Goal: Task Accomplishment & Management: Manage account settings

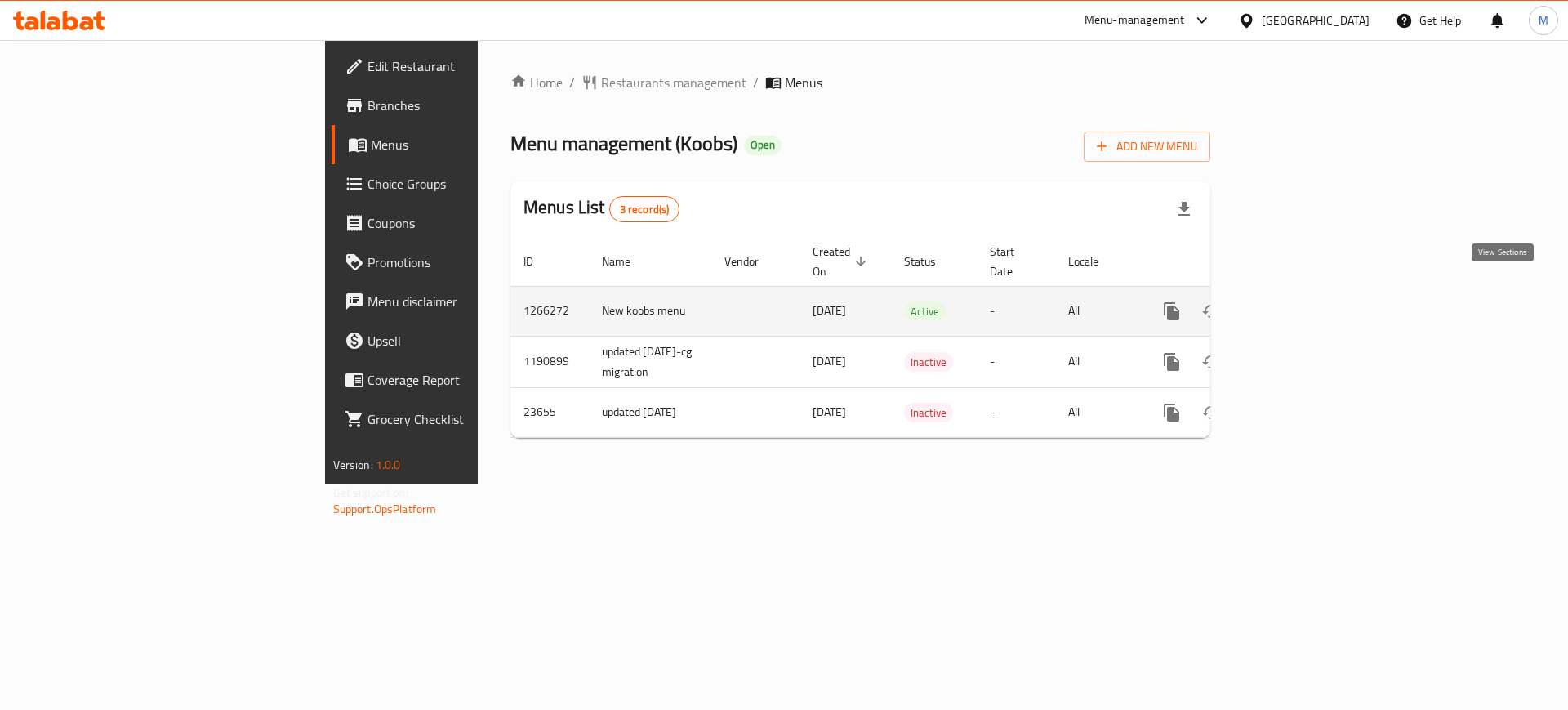
click at [1299, 302] on icon "enhanced table" at bounding box center [1289, 311] width 20 height 20
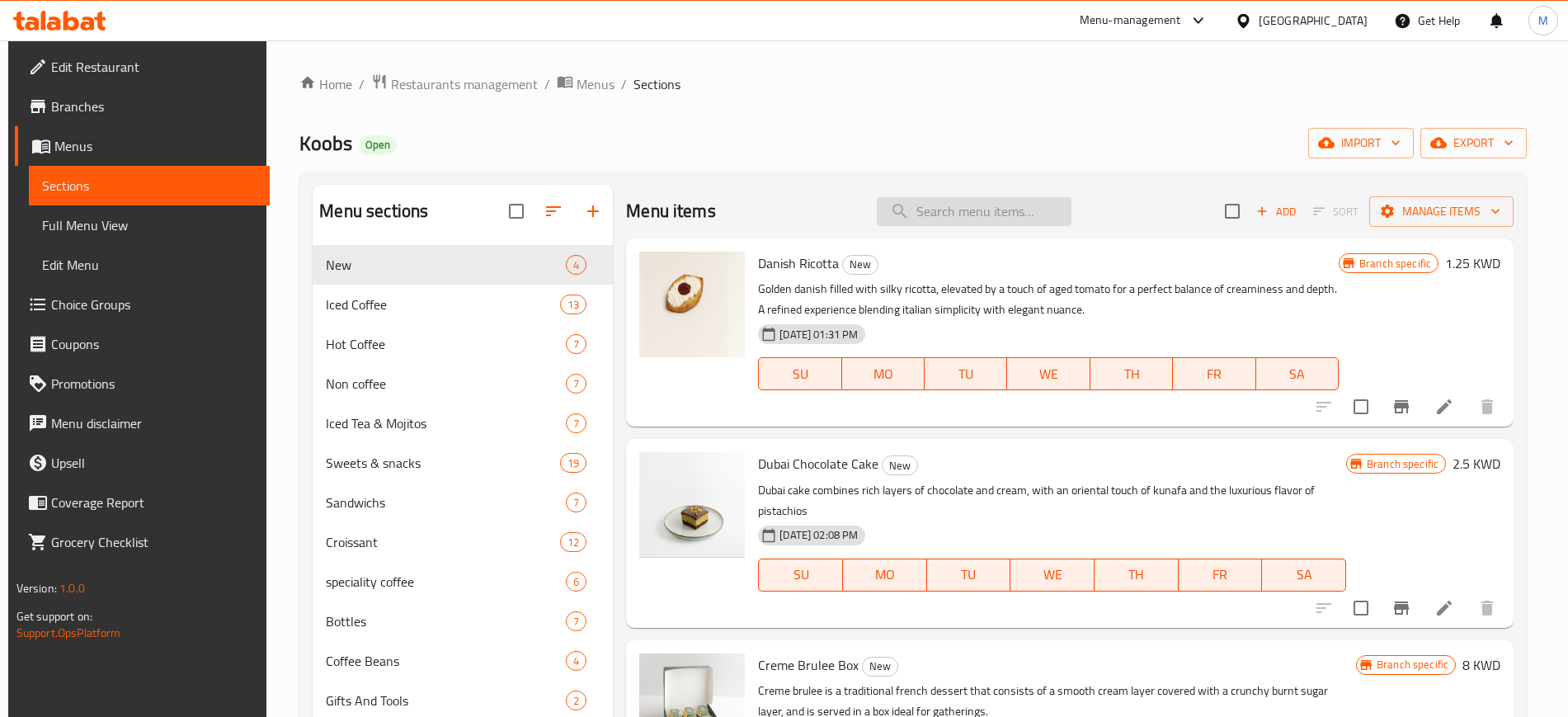
click at [940, 211] on input "search" at bounding box center [975, 212] width 195 height 29
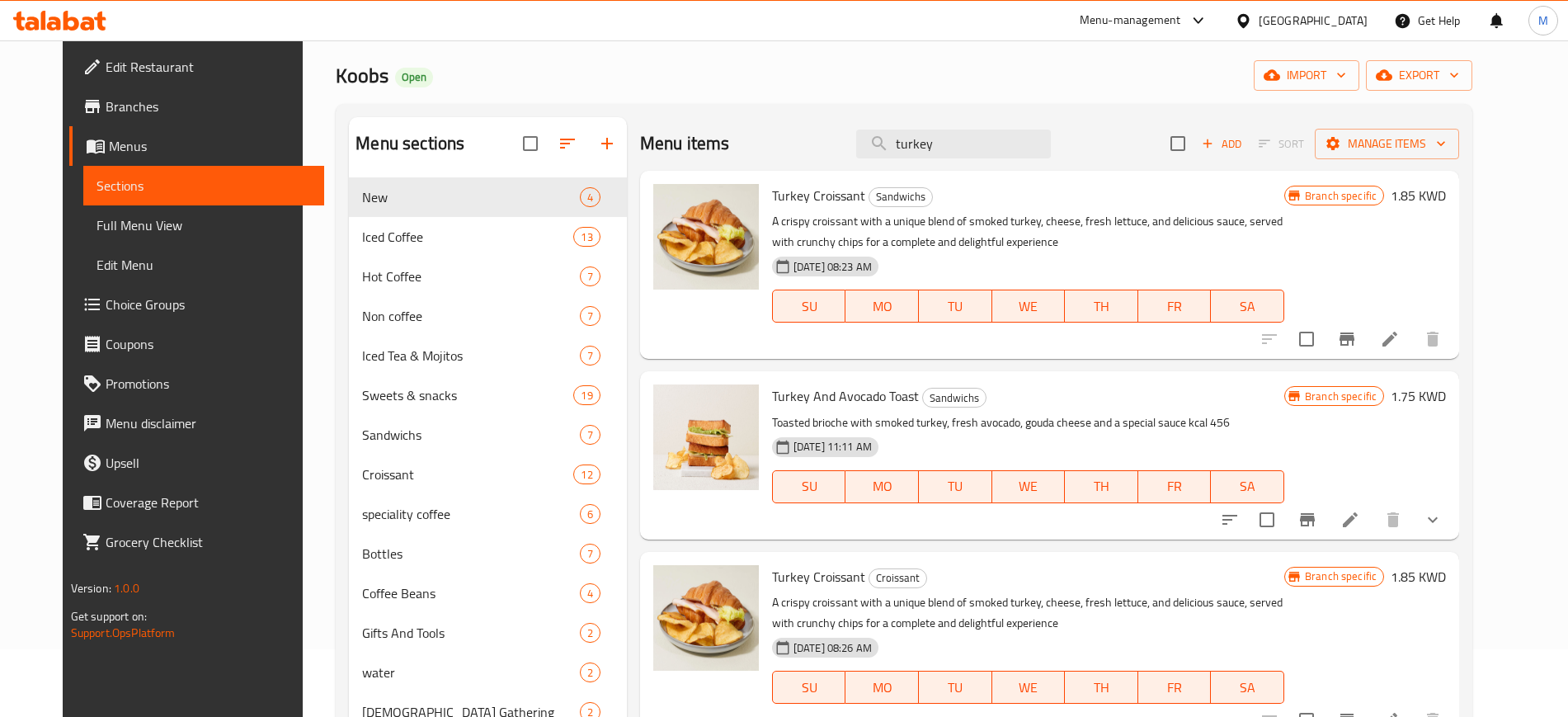
scroll to position [103, 0]
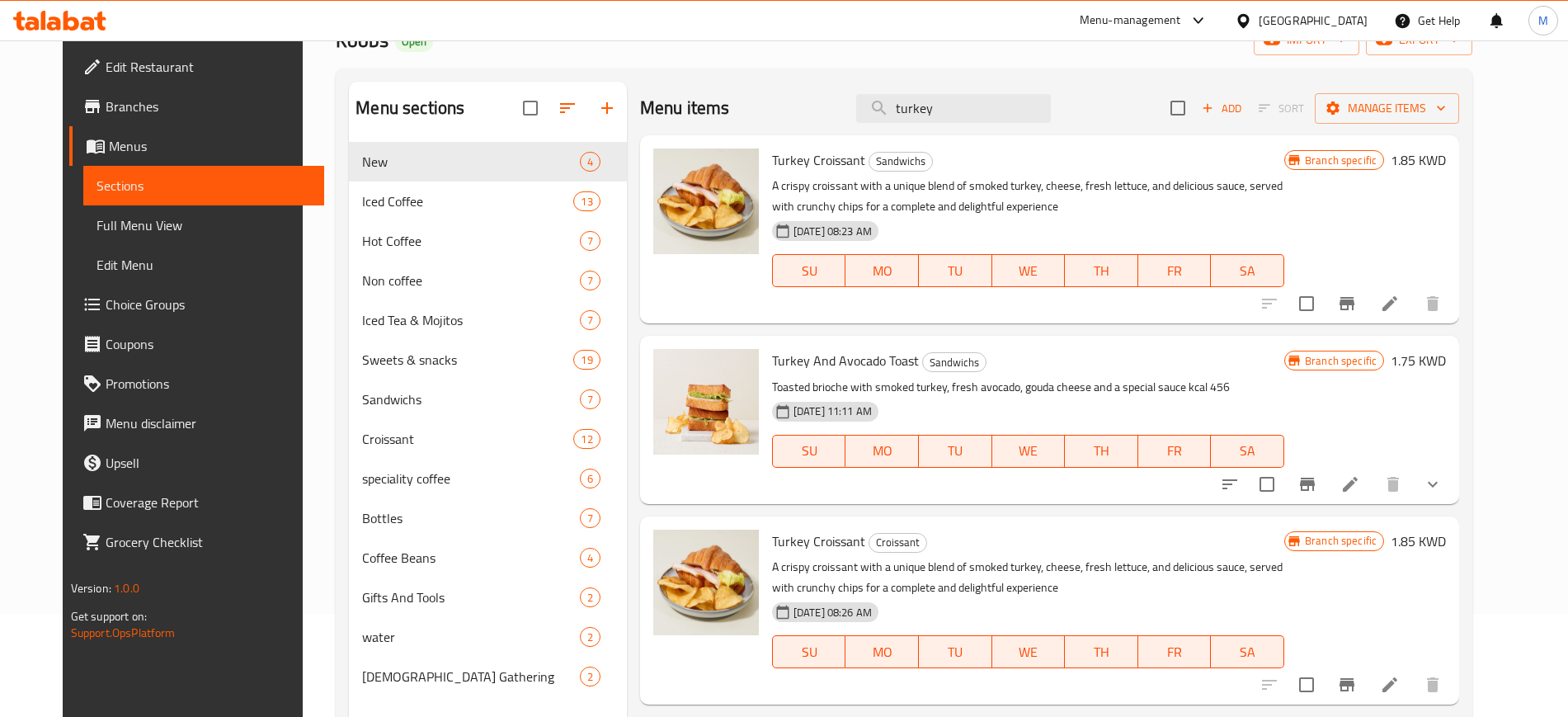
type input "turkey"
click at [1361, 485] on icon at bounding box center [1350, 484] width 20 height 20
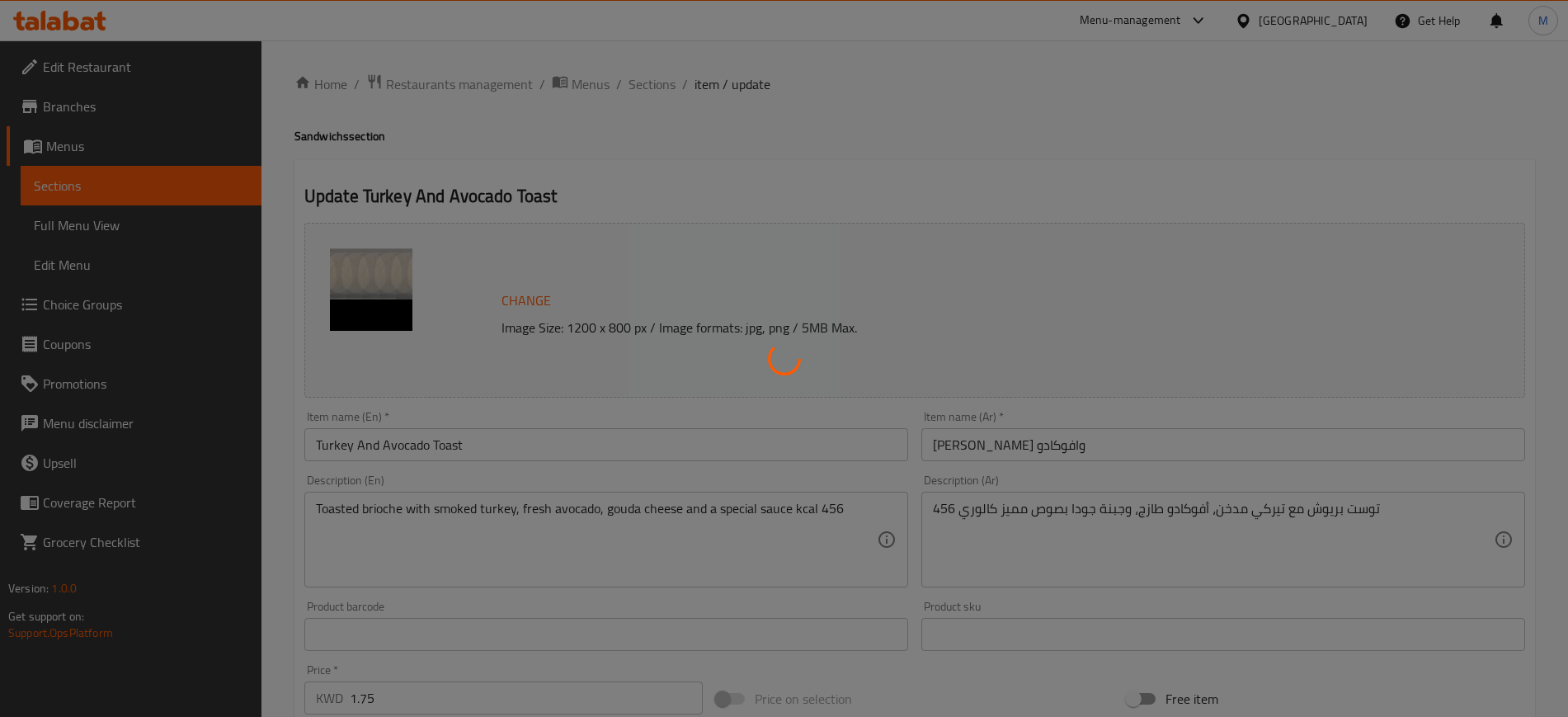
type input "اختيارك من:"
type input "1"
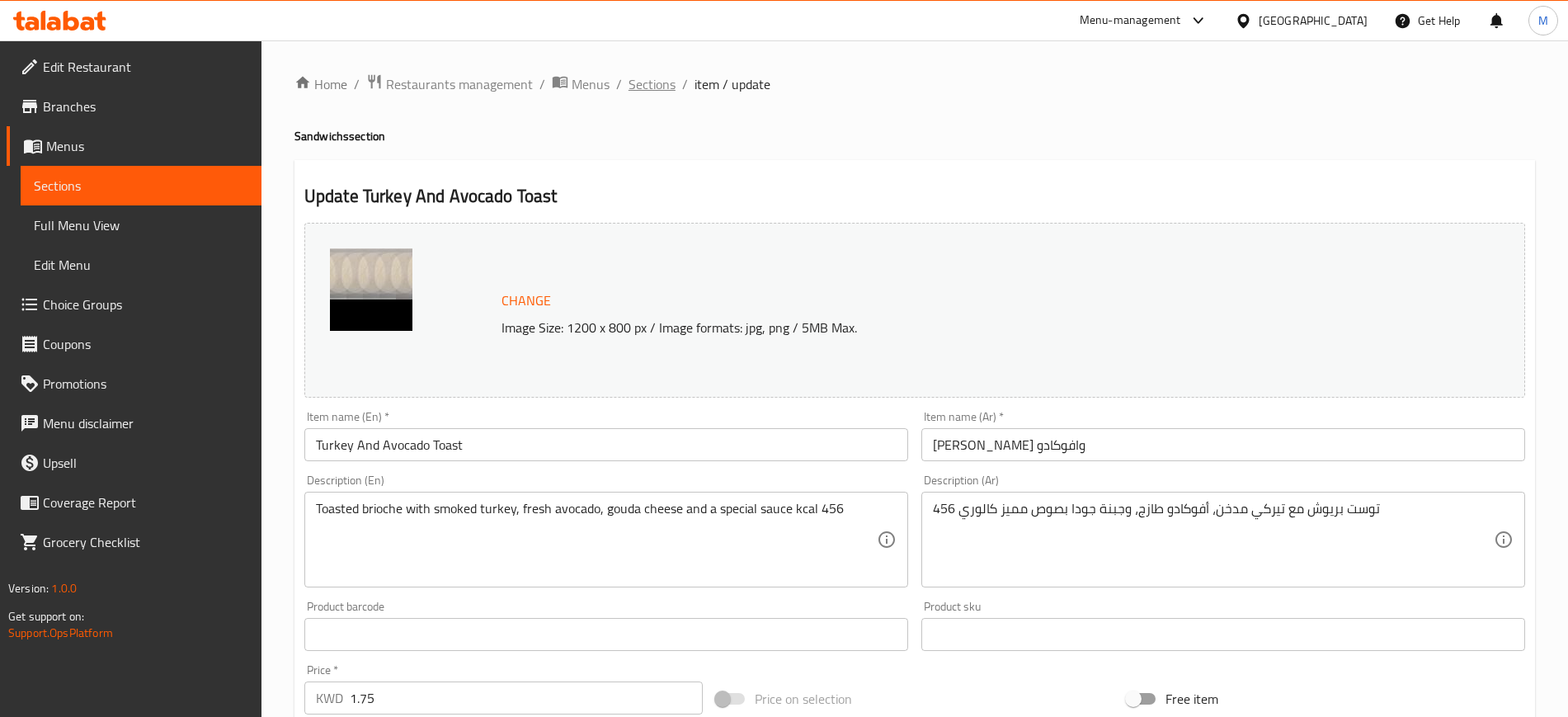
click at [660, 86] on span "Sections" at bounding box center [652, 84] width 47 height 20
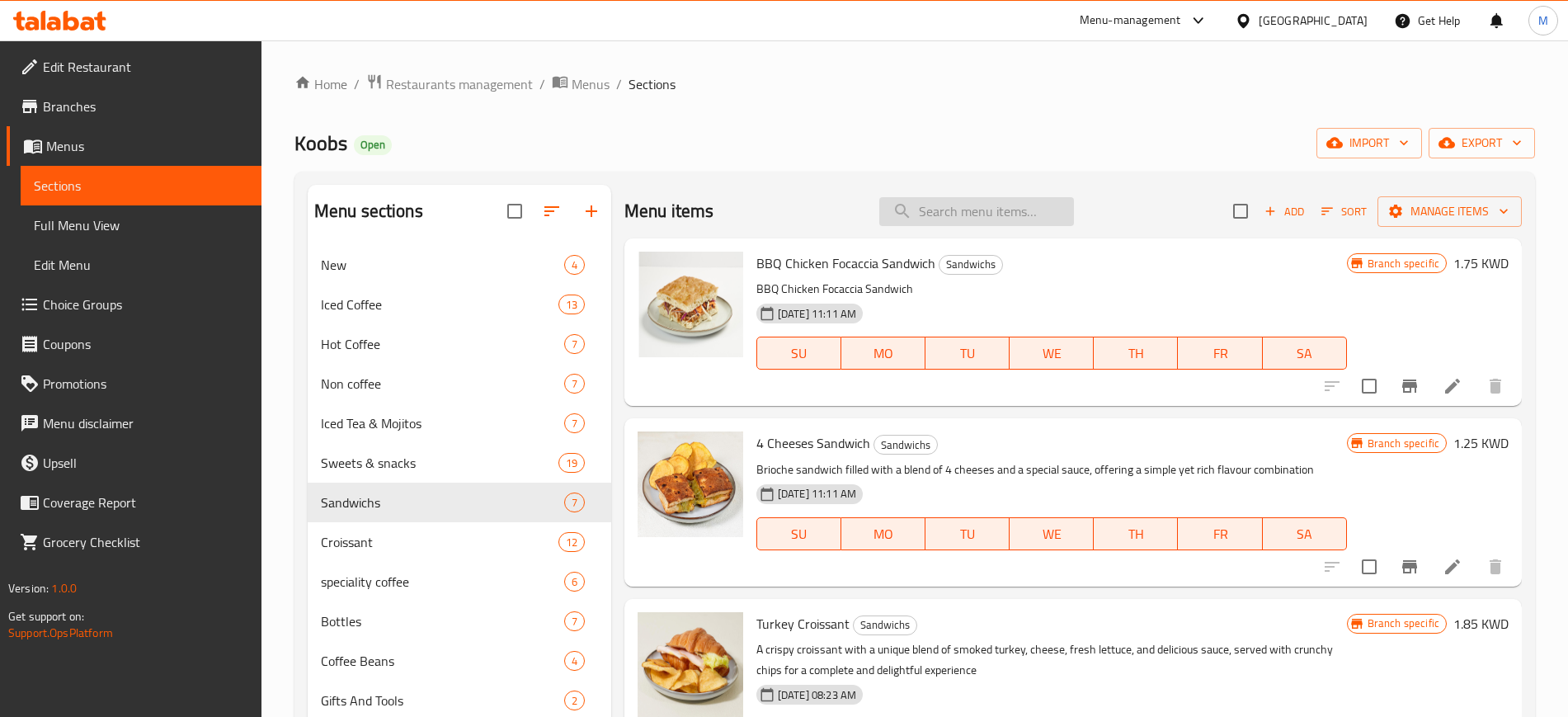
click at [931, 204] on input "search" at bounding box center [977, 212] width 195 height 29
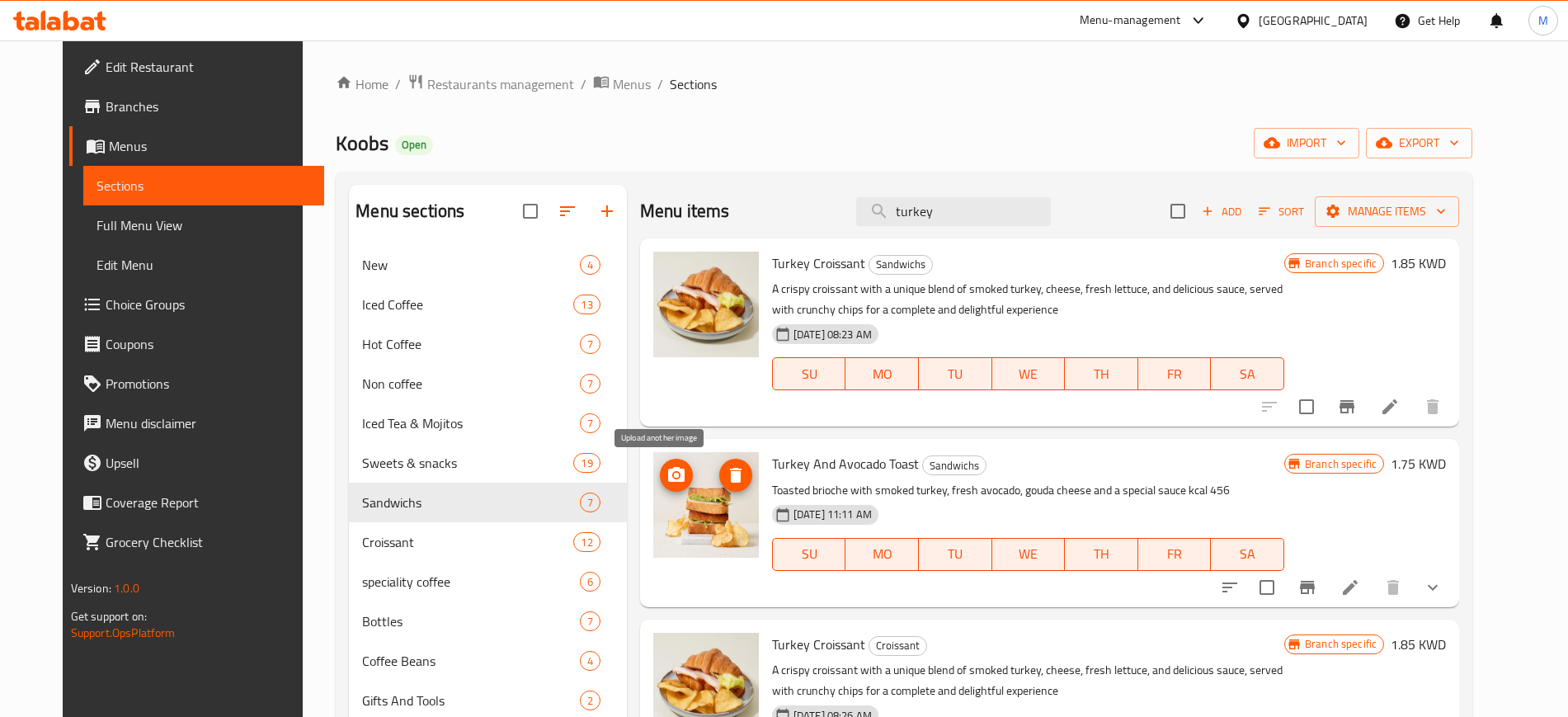
type input "turkey"
click at [668, 480] on icon "upload picture" at bounding box center [676, 474] width 17 height 15
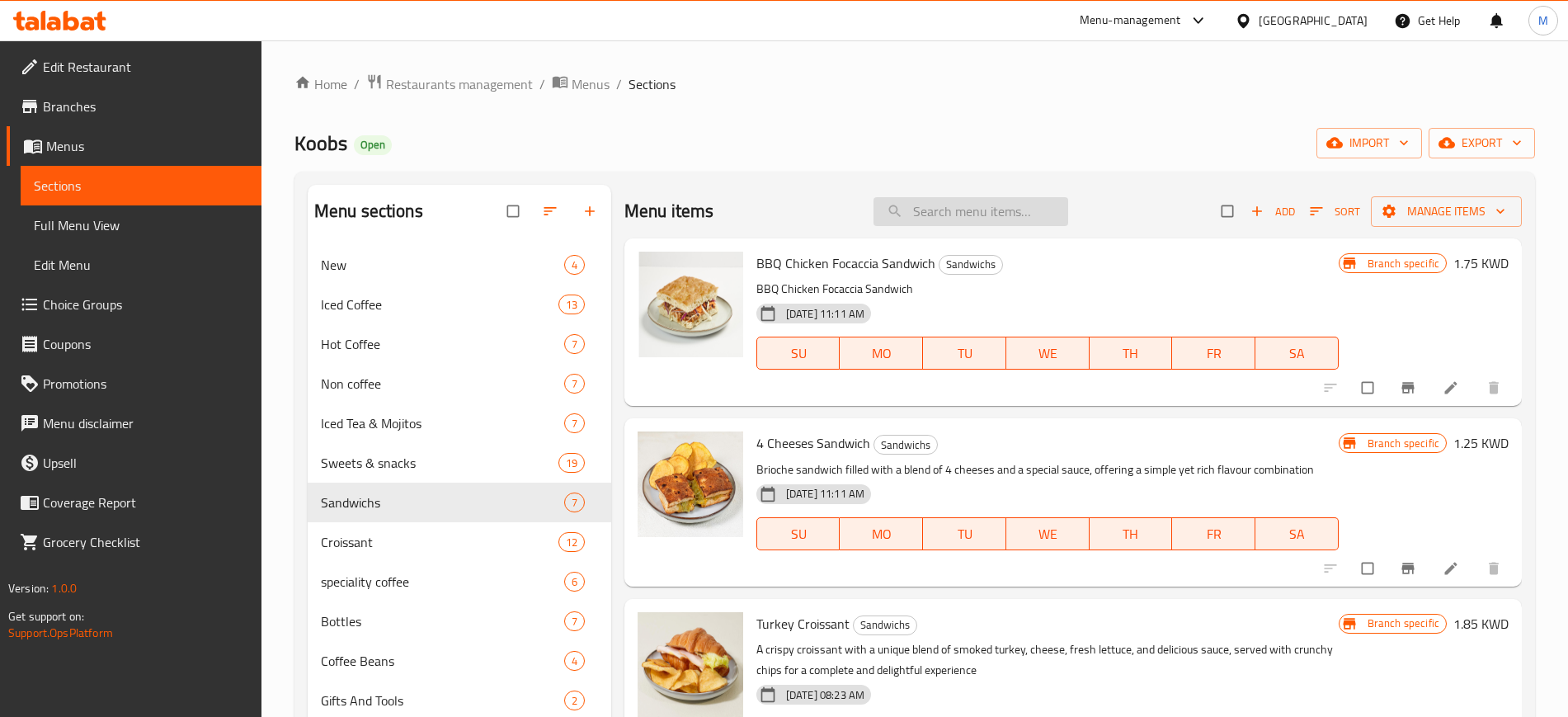
click at [959, 203] on input "search" at bounding box center [971, 212] width 195 height 29
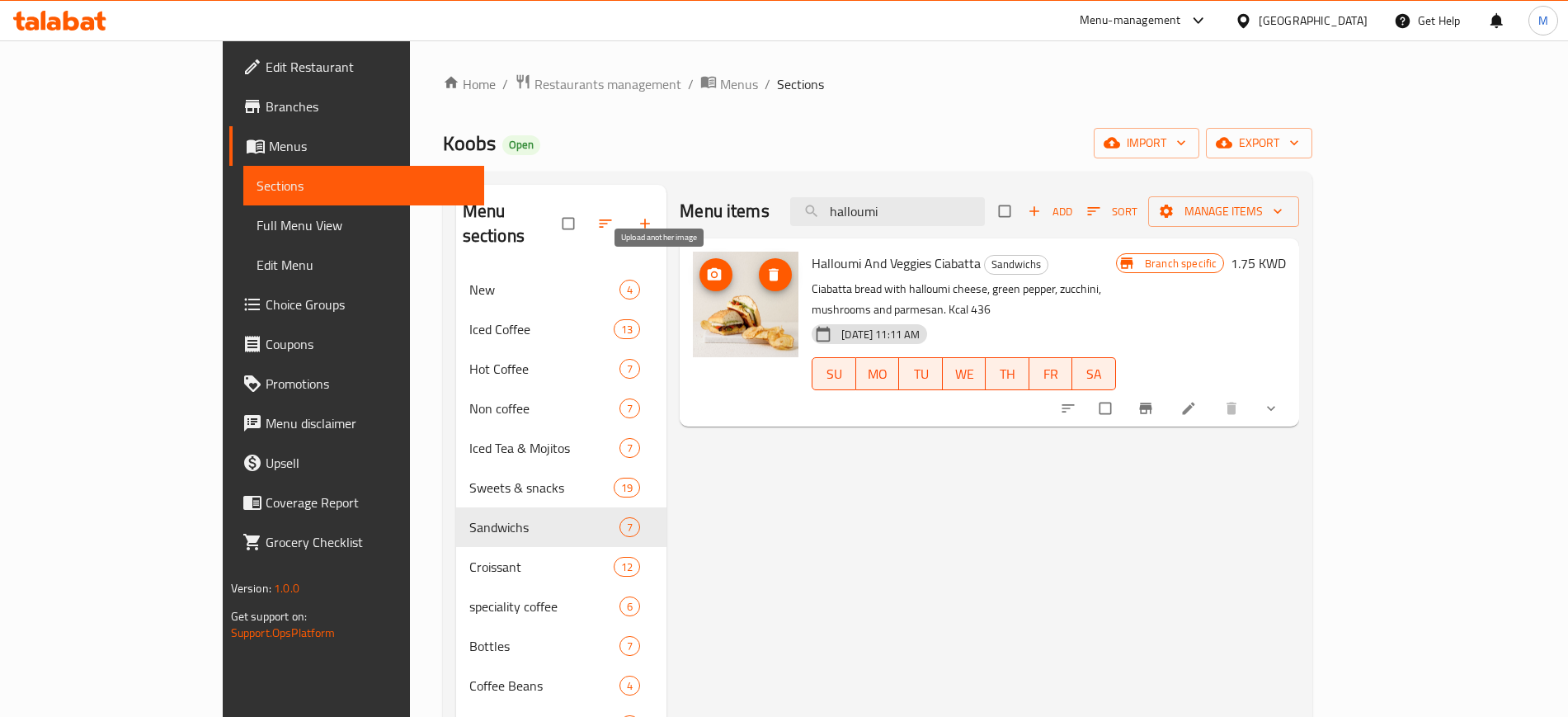
type input "halloumi"
click at [706, 276] on icon "upload picture" at bounding box center [714, 275] width 17 height 17
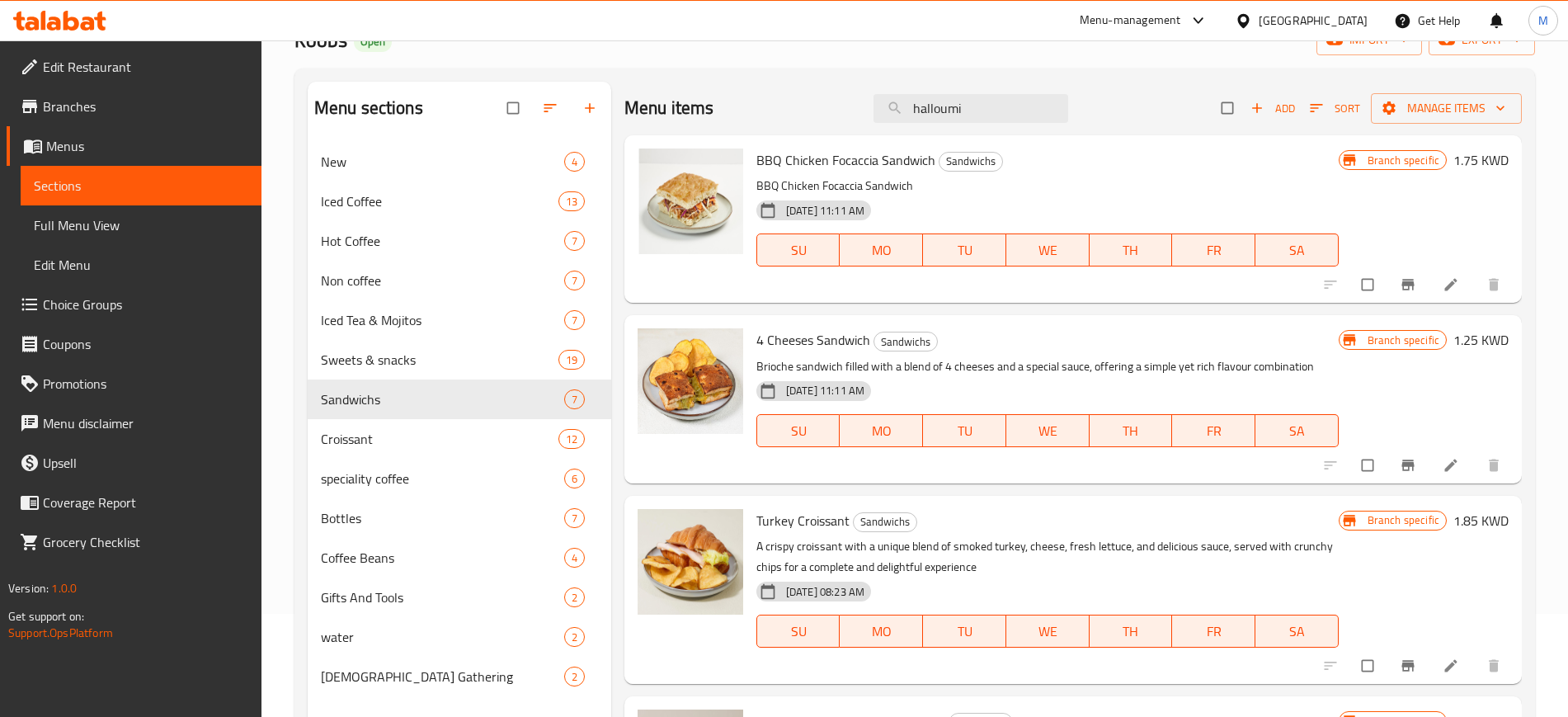
click at [54, 22] on icon at bounding box center [54, 24] width 14 height 14
